Goal: Find specific page/section: Find specific page/section

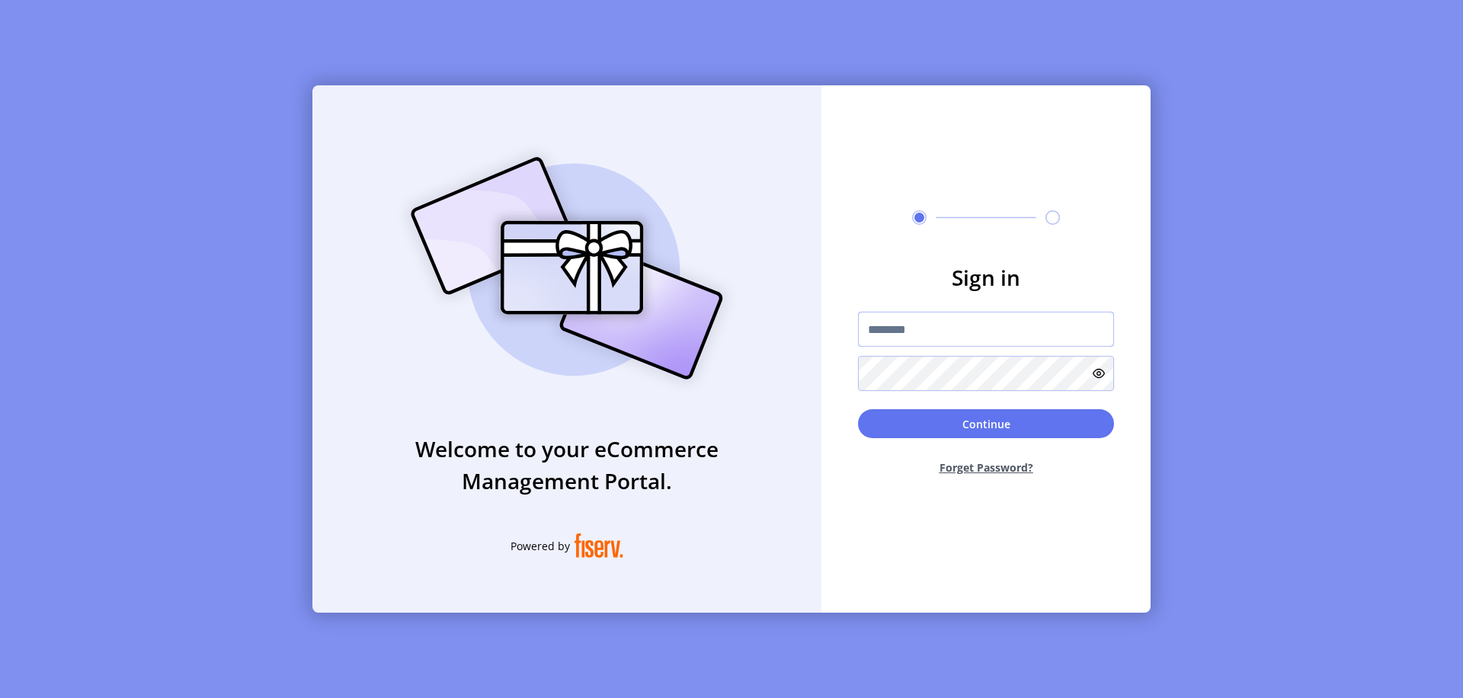
click at [986, 329] on input "text" at bounding box center [986, 329] width 256 height 35
type input "**********"
click at [986, 424] on button "Continue" at bounding box center [986, 423] width 256 height 29
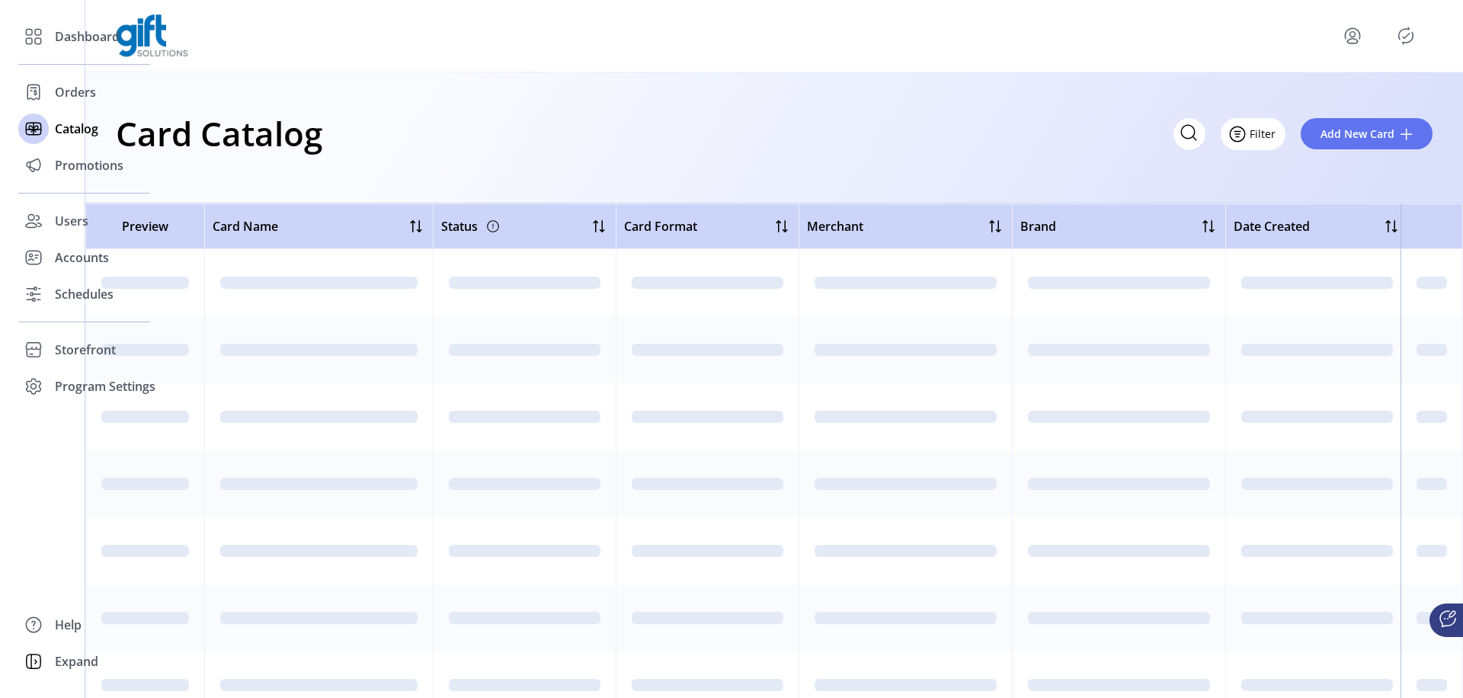
click at [1239, 134] on icon "Filter Button" at bounding box center [1237, 134] width 5 height 0
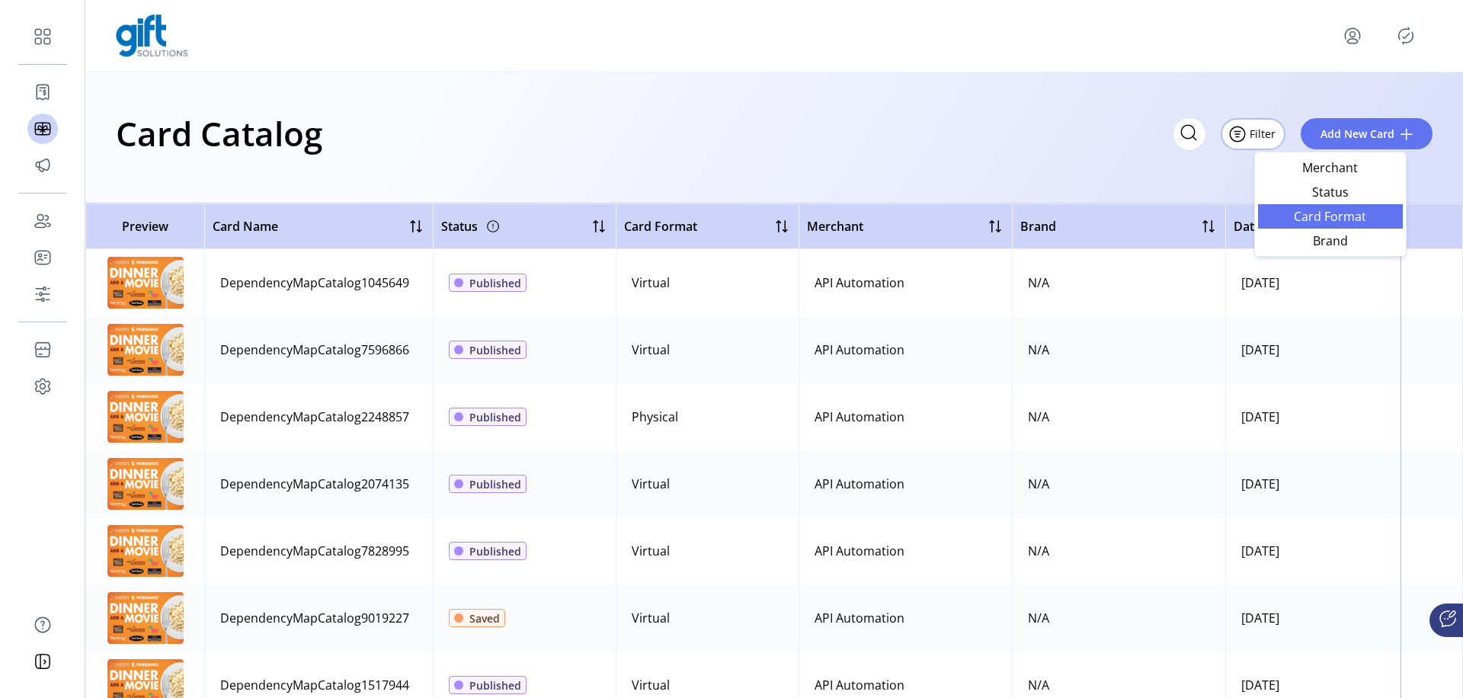
click at [1329, 216] on span "Card Format" at bounding box center [1330, 216] width 126 height 12
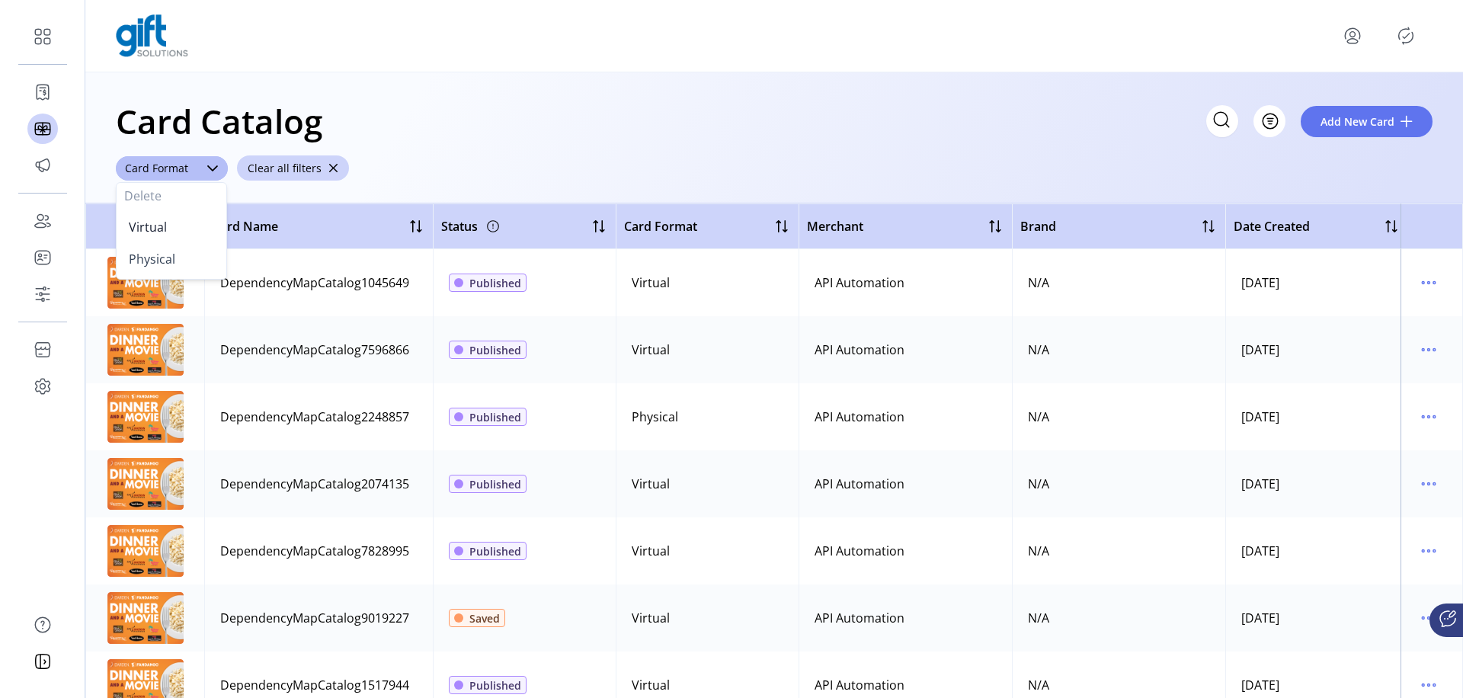
click at [147, 226] on span "Virtual" at bounding box center [148, 227] width 38 height 17
